Goal: Information Seeking & Learning: Learn about a topic

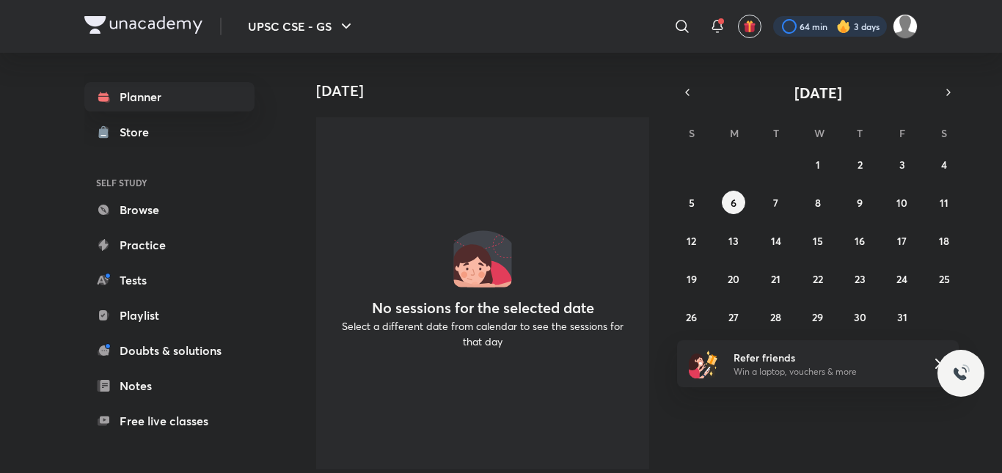
click at [799, 24] on div at bounding box center [830, 26] width 114 height 21
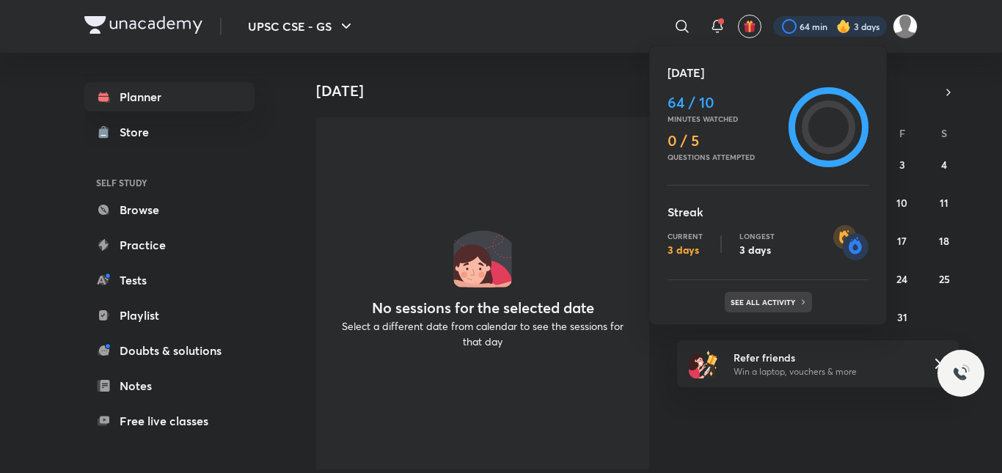
click at [769, 302] on p "See all activity" at bounding box center [764, 302] width 68 height 9
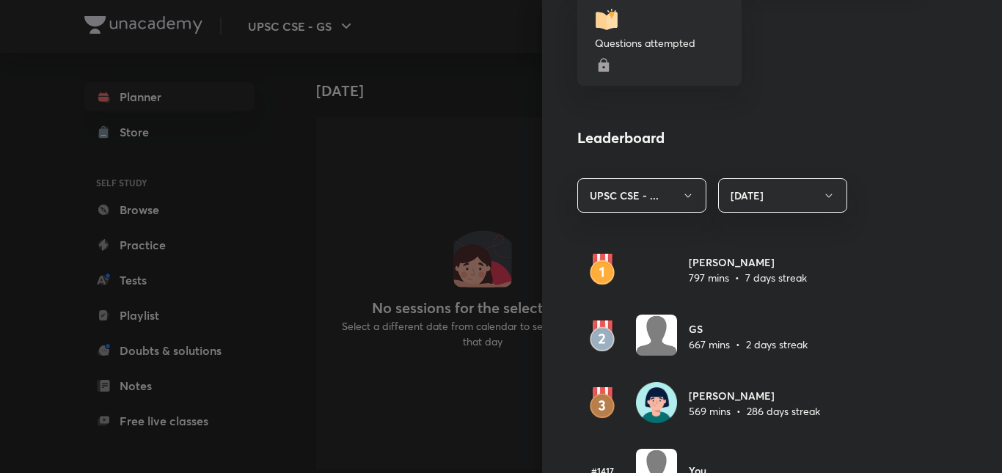
scroll to position [697, 0]
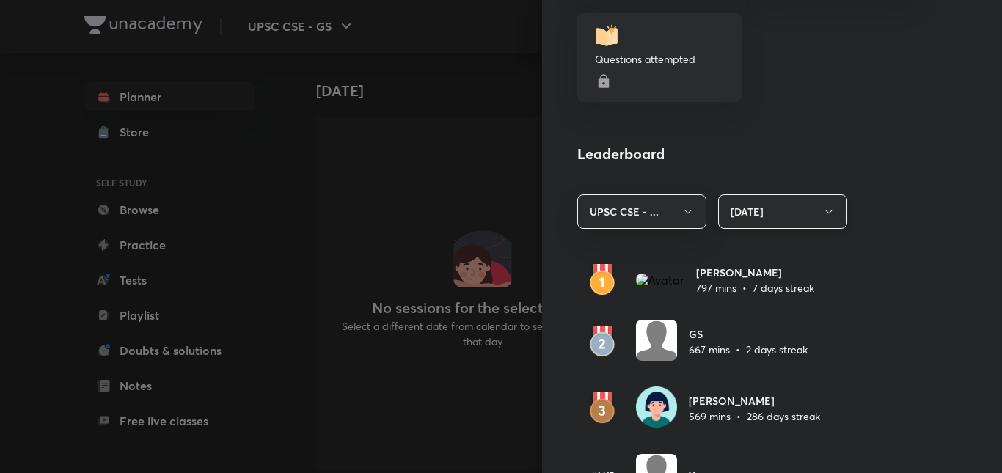
click at [775, 221] on button "[DATE]" at bounding box center [782, 211] width 129 height 34
click at [752, 279] on span "Last 7 days" at bounding box center [771, 283] width 110 height 15
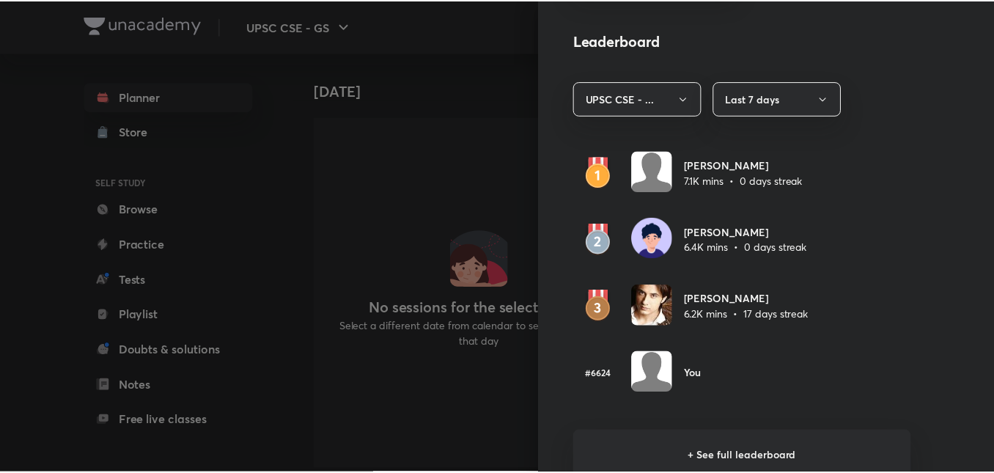
scroll to position [786, 0]
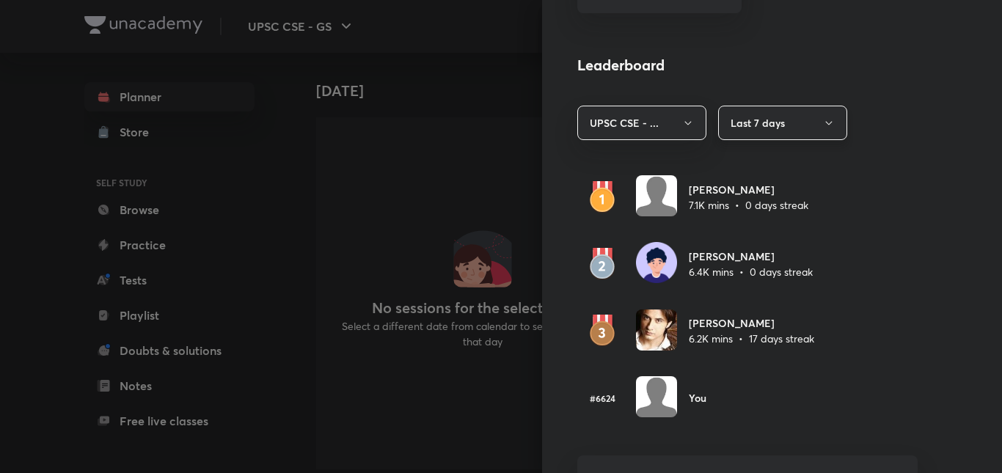
click at [791, 124] on button "Last 7 days" at bounding box center [782, 123] width 129 height 34
click at [736, 164] on span "[DATE]" at bounding box center [771, 167] width 110 height 15
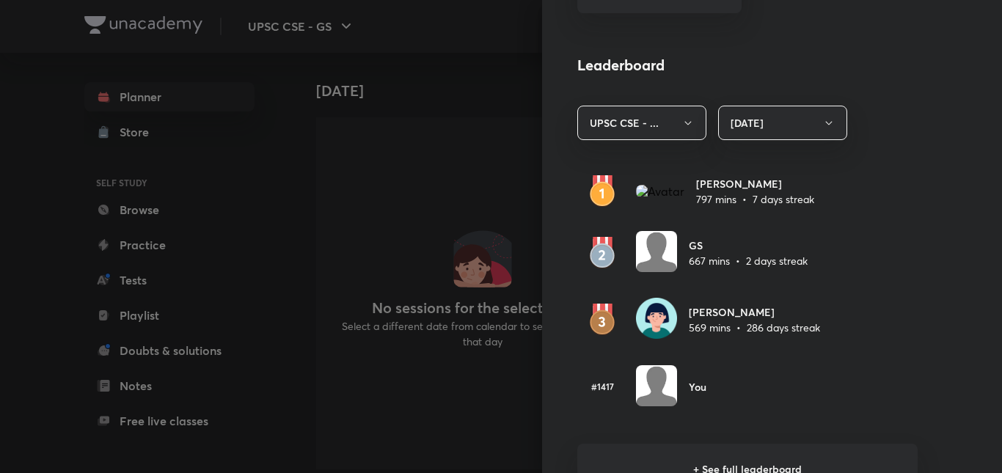
click at [387, 194] on div at bounding box center [501, 236] width 1002 height 473
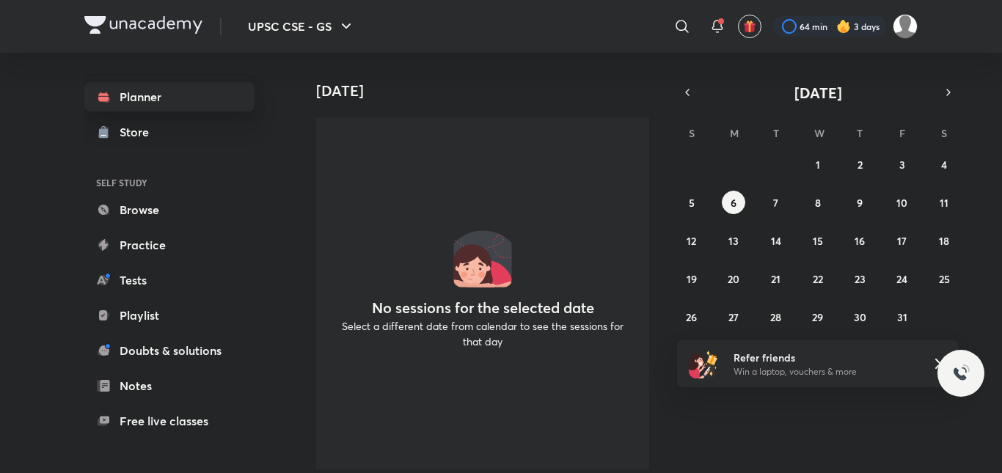
click at [180, 95] on link "Planner" at bounding box center [169, 96] width 170 height 29
click at [150, 215] on link "Browse" at bounding box center [169, 209] width 170 height 29
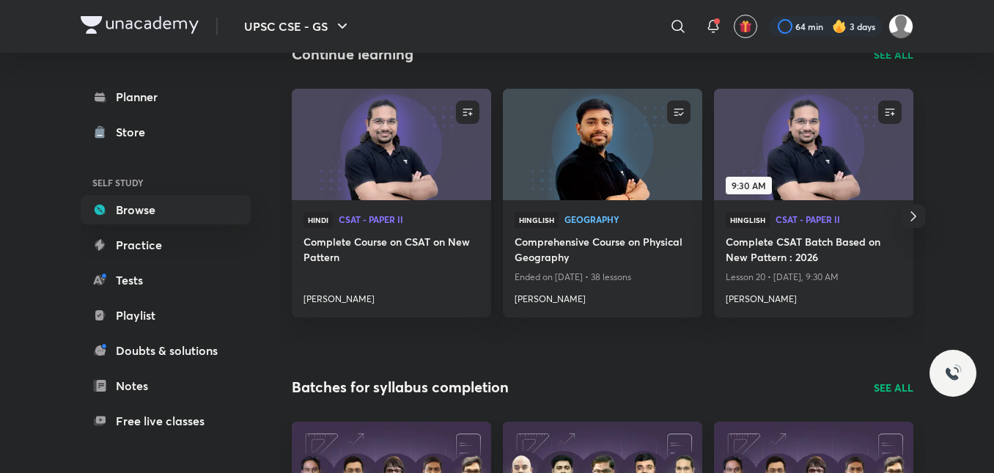
scroll to position [180, 0]
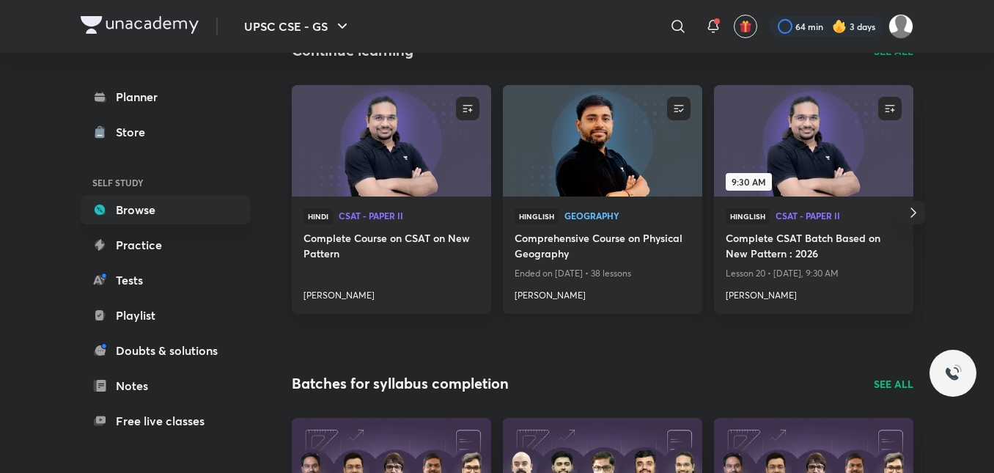
click at [553, 296] on h4 "[PERSON_NAME]" at bounding box center [603, 292] width 176 height 19
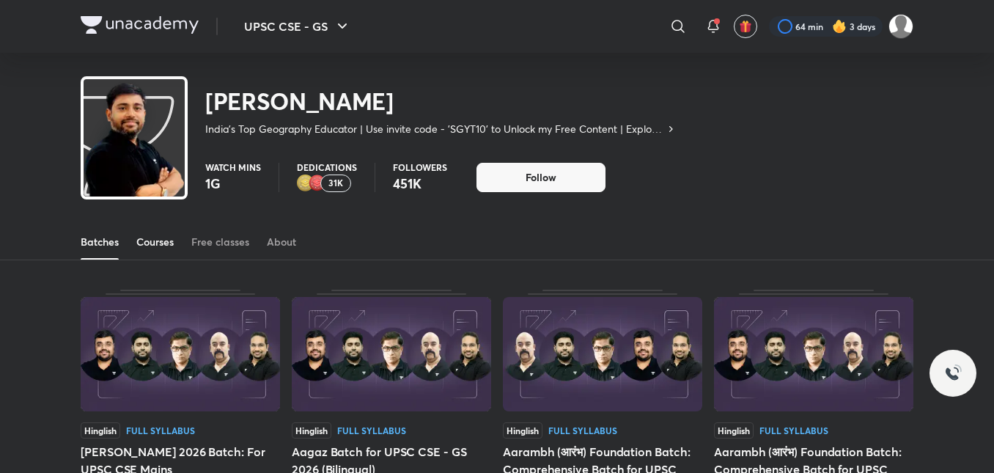
click at [168, 236] on div "Courses" at bounding box center [154, 242] width 37 height 15
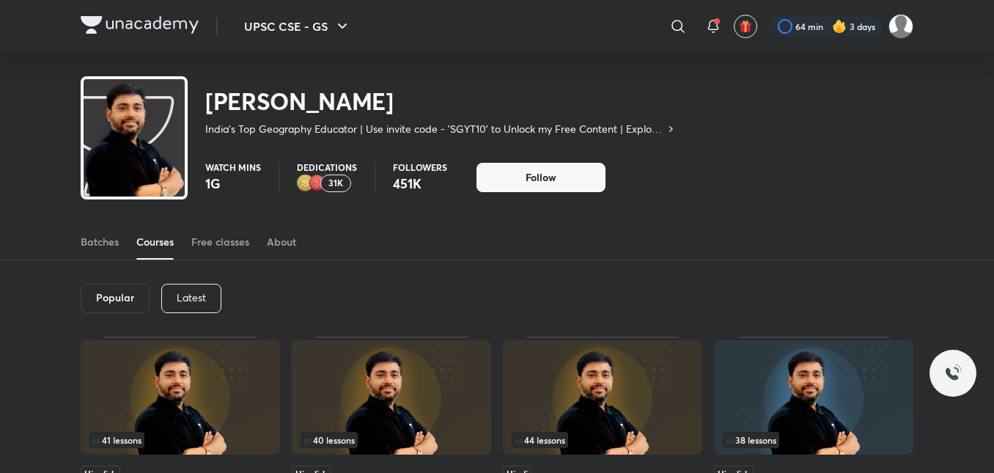
click at [188, 296] on p "Latest" at bounding box center [191, 298] width 29 height 12
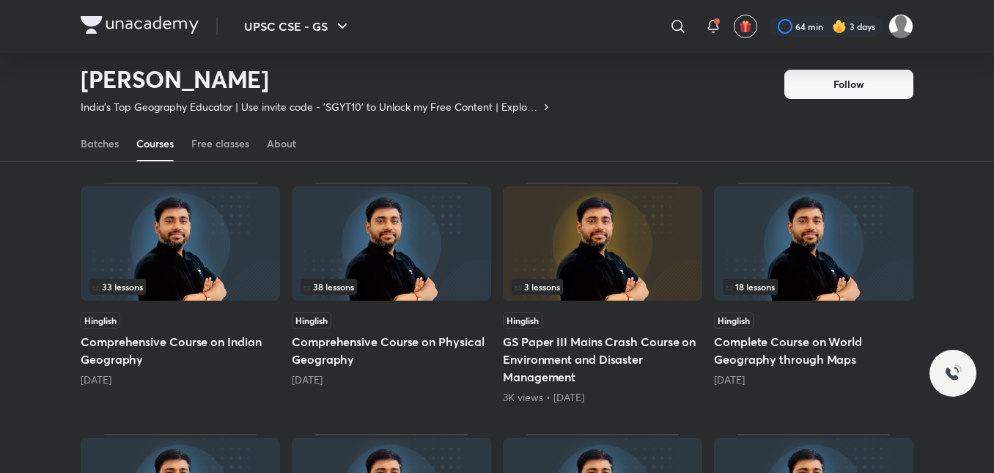
scroll to position [345, 0]
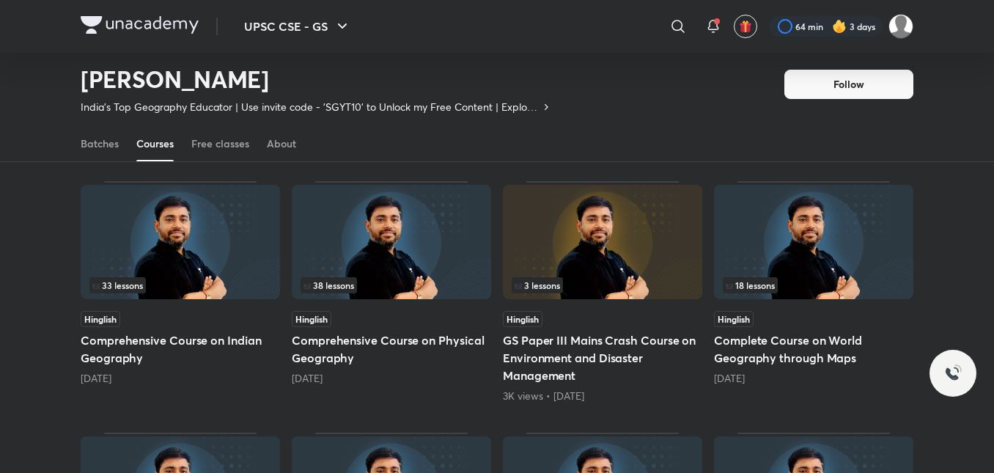
click at [326, 348] on h5 "Comprehensive Course on Physical Geography" at bounding box center [391, 348] width 199 height 35
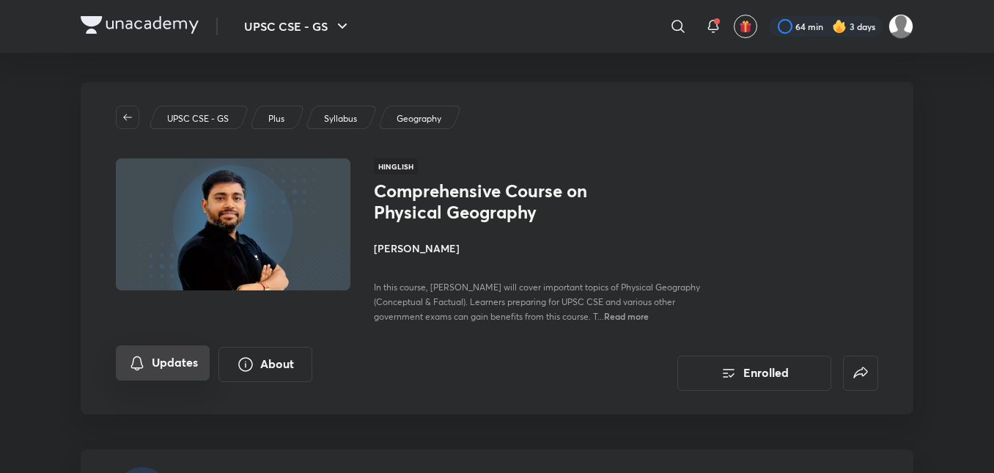
click at [173, 378] on button "Updates" at bounding box center [163, 362] width 94 height 35
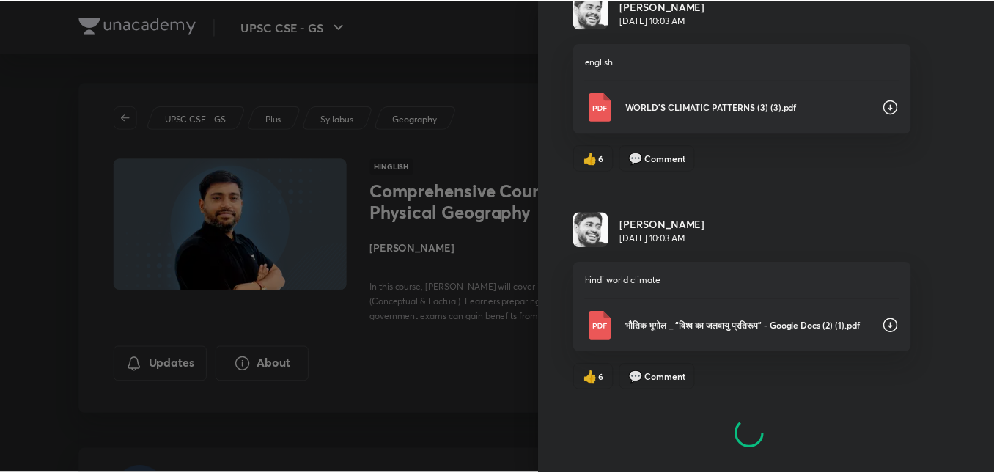
scroll to position [1956, 0]
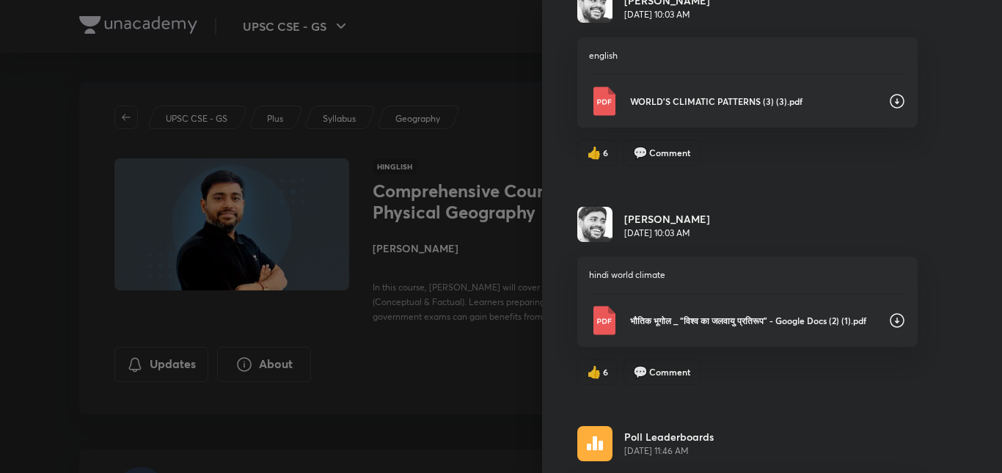
click at [435, 386] on div at bounding box center [501, 236] width 1002 height 473
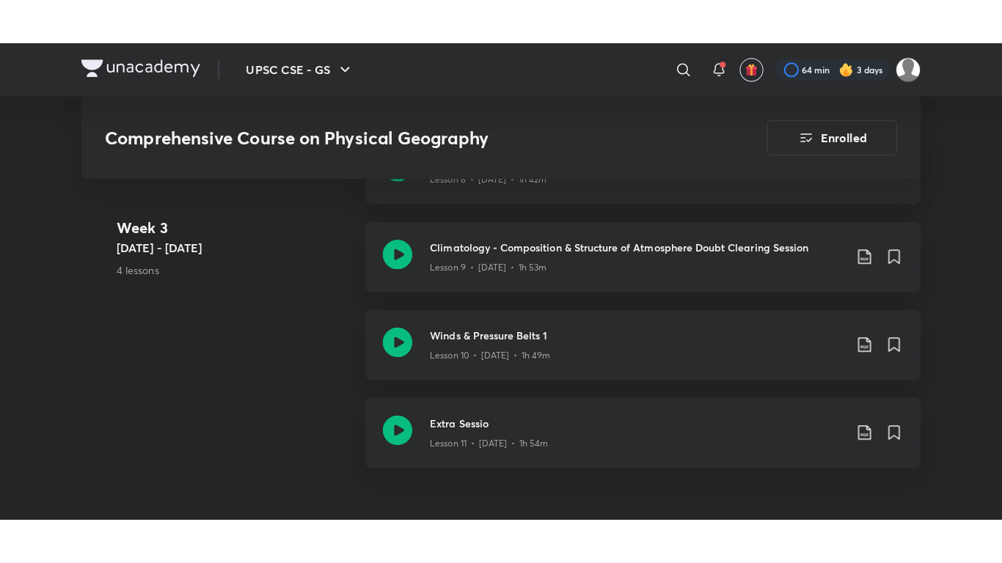
scroll to position [1724, 0]
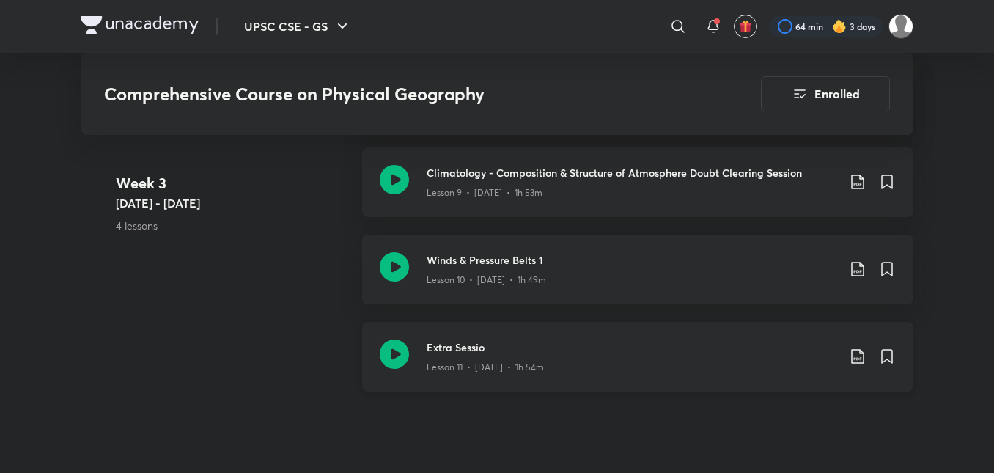
click at [758, 349] on h3 "Extra Sessio" at bounding box center [632, 347] width 411 height 15
